Goal: Information Seeking & Learning: Check status

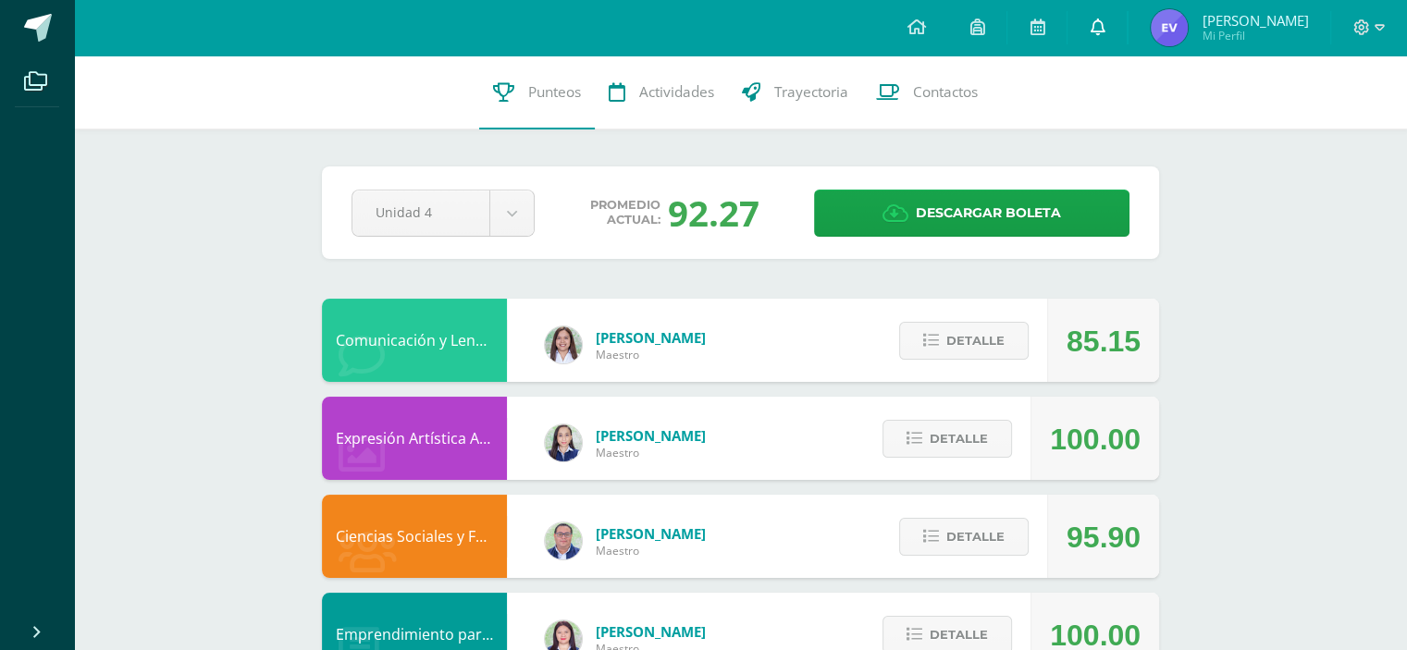
click at [1127, 26] on link at bounding box center [1097, 28] width 59 height 56
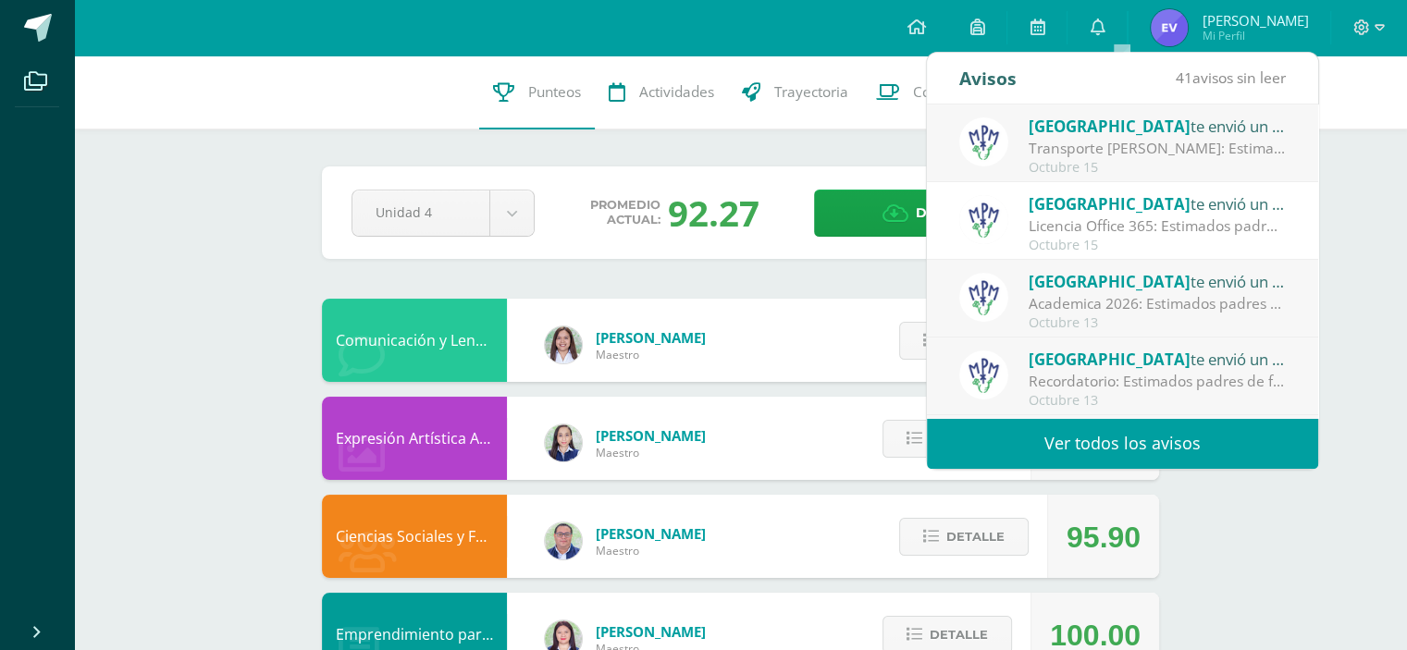
click at [1074, 437] on link "Ver todos los avisos" at bounding box center [1122, 443] width 391 height 51
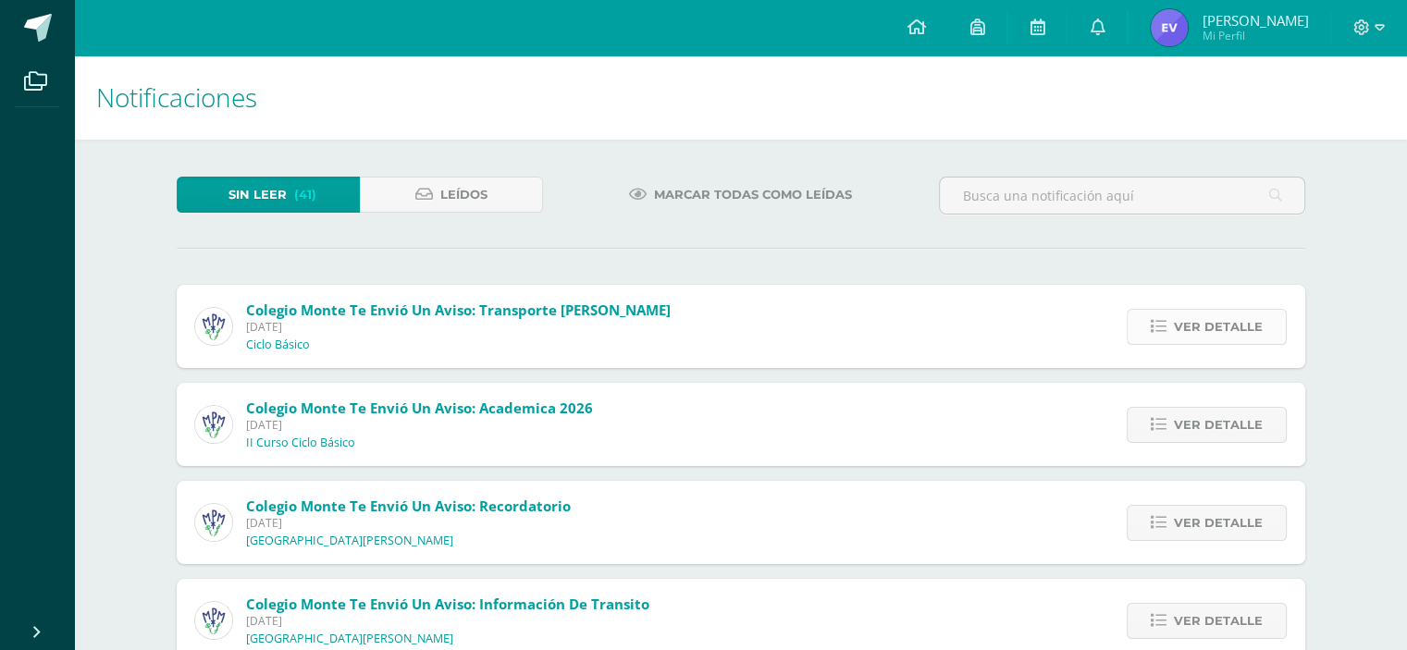
click at [1212, 343] on span "Ver detalle" at bounding box center [1218, 327] width 89 height 34
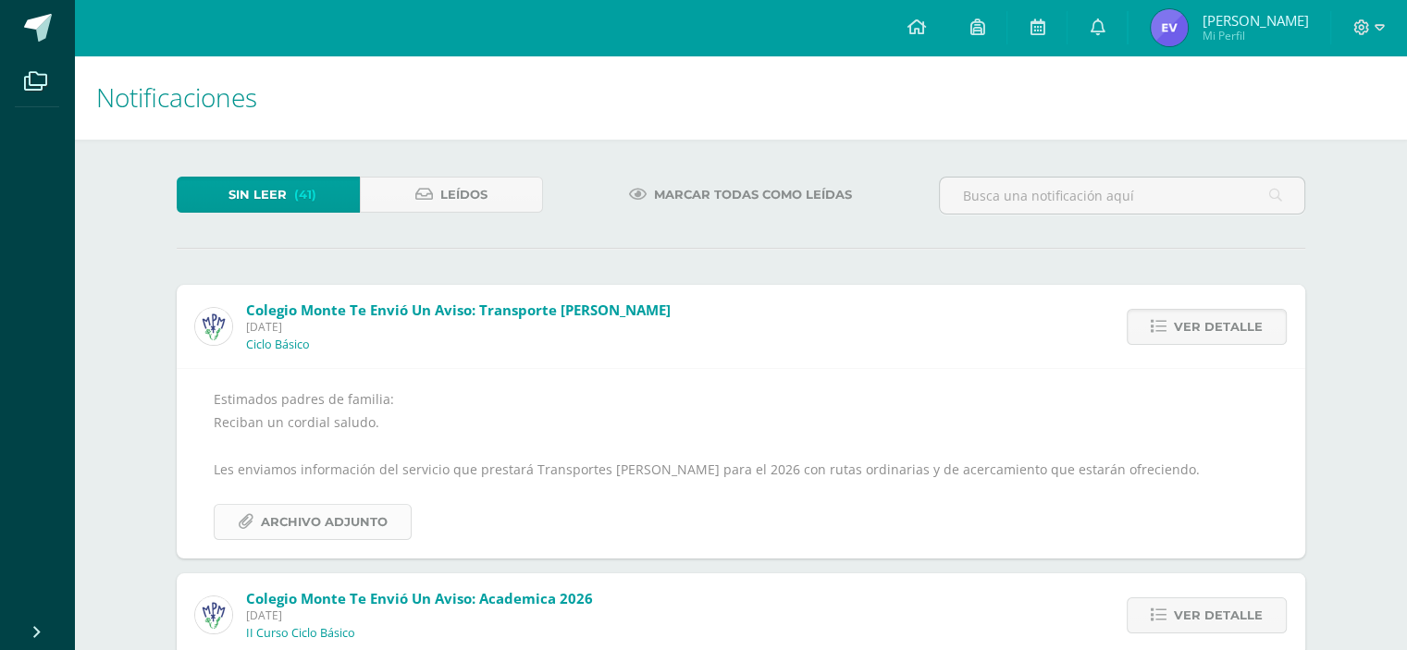
click at [315, 530] on span "Archivo Adjunto" at bounding box center [324, 522] width 127 height 34
